Goal: Find specific page/section: Find specific page/section

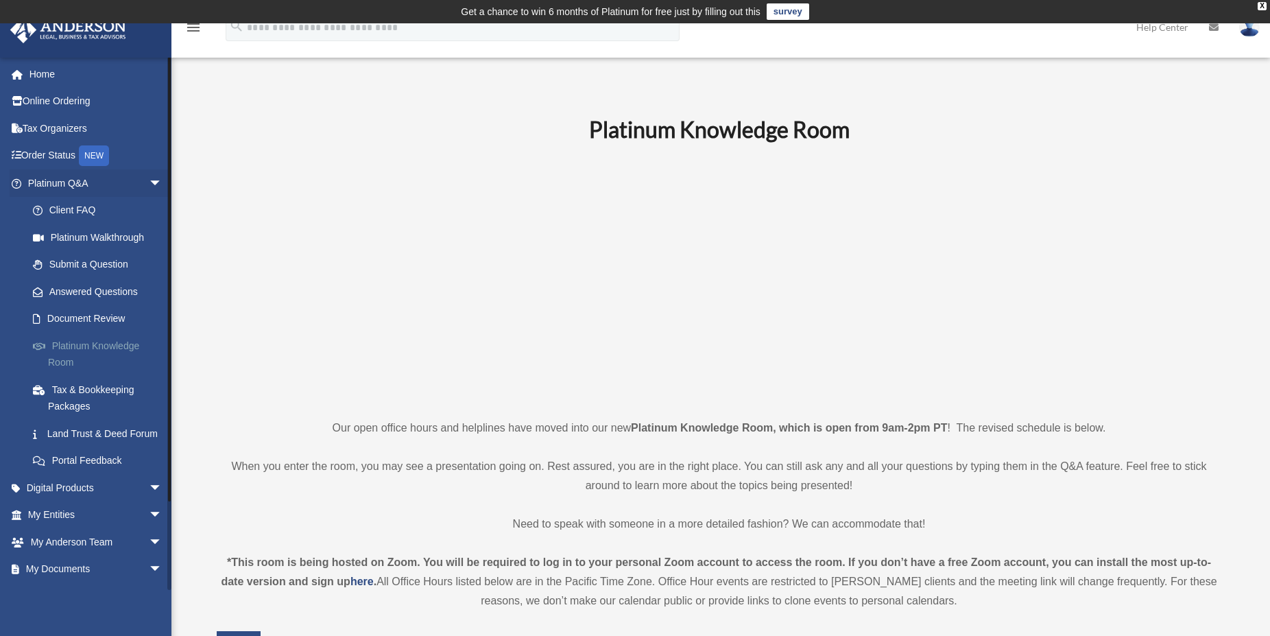
click at [88, 344] on link "Platinum Knowledge Room" at bounding box center [101, 354] width 164 height 44
click at [49, 527] on link "My Entities arrow_drop_down" at bounding box center [97, 514] width 174 height 27
click at [56, 529] on link "My Entities arrow_drop_down" at bounding box center [97, 514] width 174 height 27
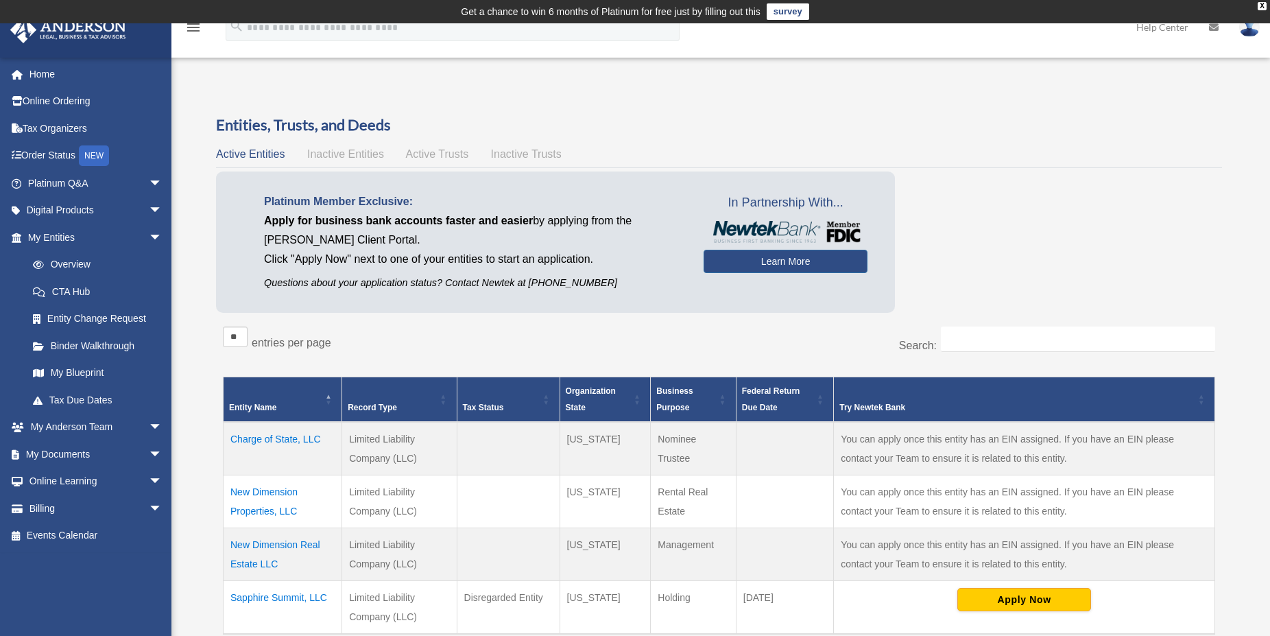
click at [259, 440] on td "Charge of State, LLC" at bounding box center [283, 448] width 119 height 53
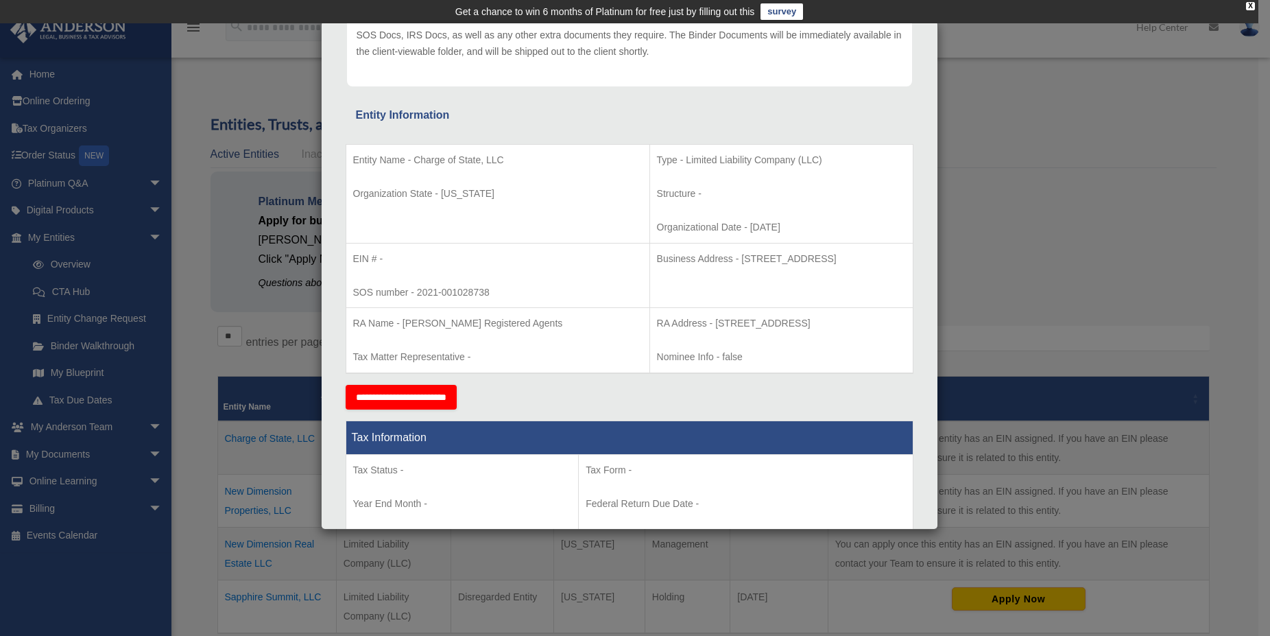
scroll to position [106, 0]
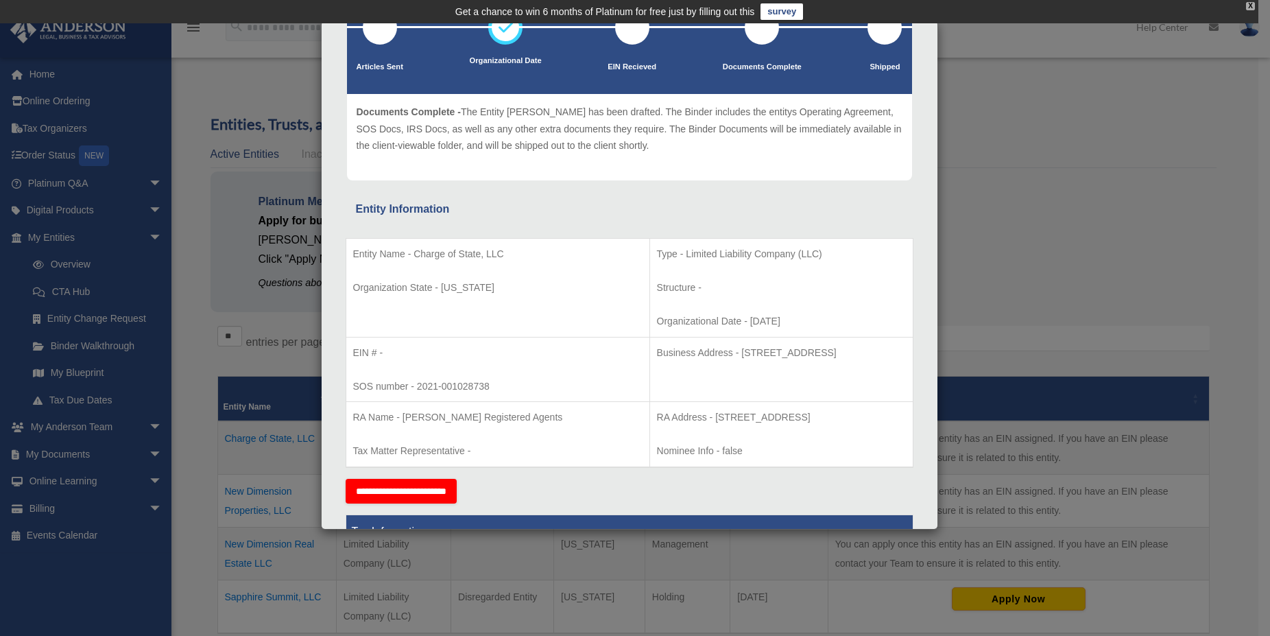
click at [1250, 3] on div "X" at bounding box center [1250, 6] width 9 height 8
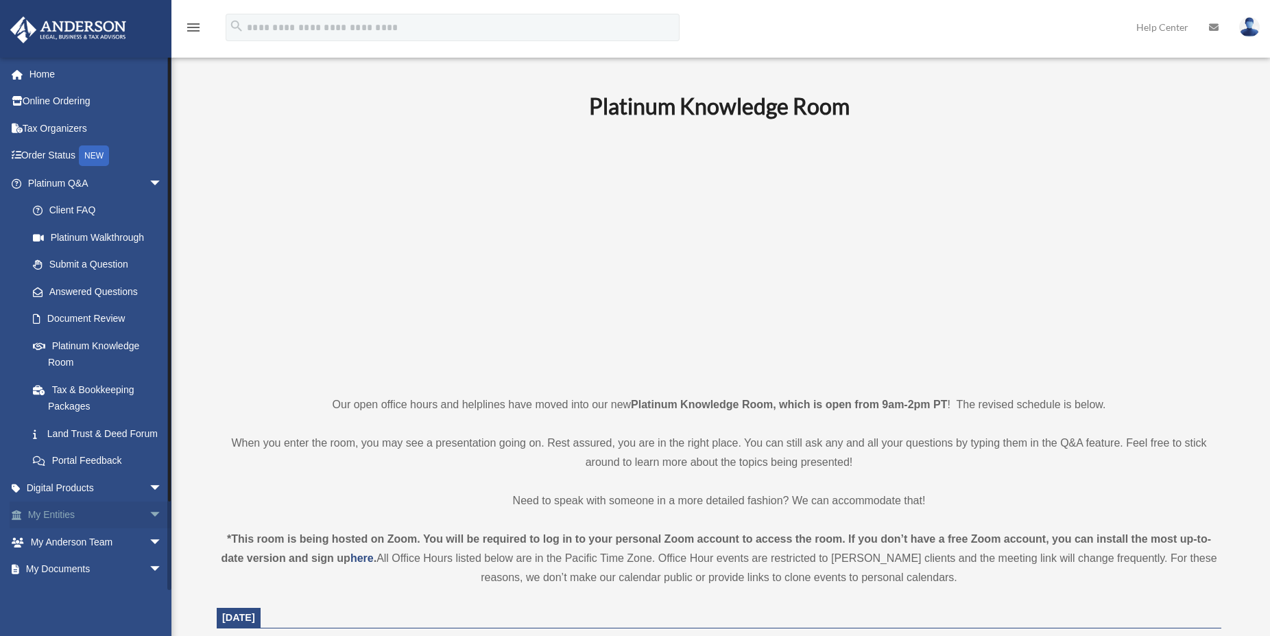
click at [53, 529] on link "My Entities arrow_drop_down" at bounding box center [97, 514] width 174 height 27
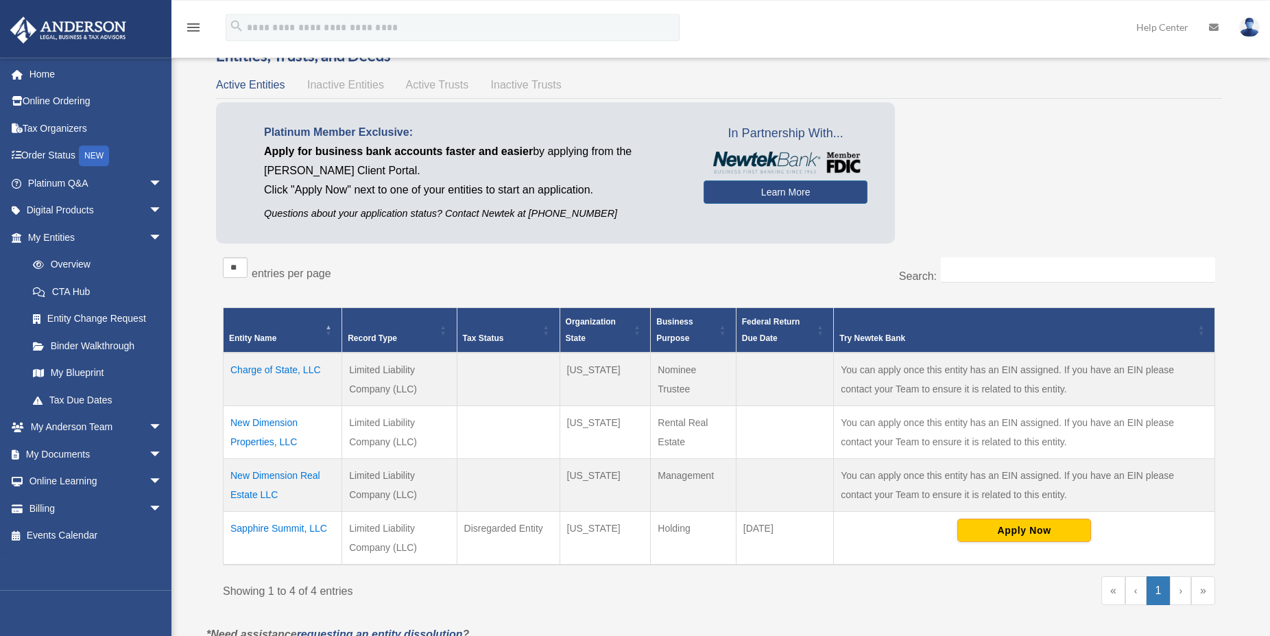
scroll to position [70, 0]
